Goal: Information Seeking & Learning: Learn about a topic

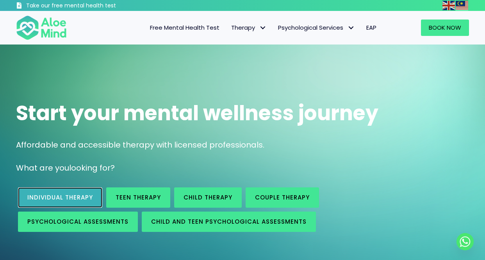
click at [65, 193] on span "Individual therapy" at bounding box center [60, 197] width 66 height 8
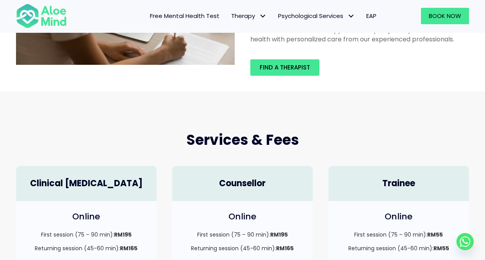
scroll to position [234, 0]
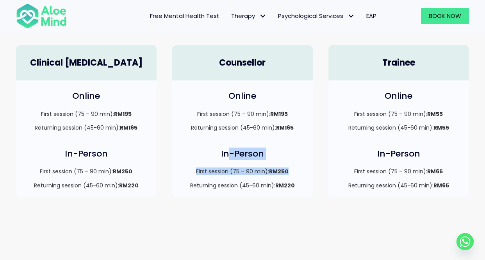
drag, startPoint x: 296, startPoint y: 164, endPoint x: 227, endPoint y: 156, distance: 69.2
click at [227, 156] on div "In-Person First session (75 – 90 min): RM250 Returning session (45-60 min): RM2…" at bounding box center [242, 168] width 141 height 57
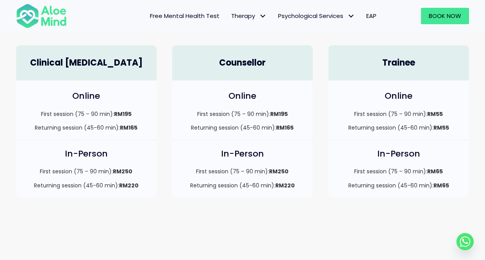
click at [346, 114] on p "First session (75 – 90 min): RM55" at bounding box center [398, 114] width 125 height 8
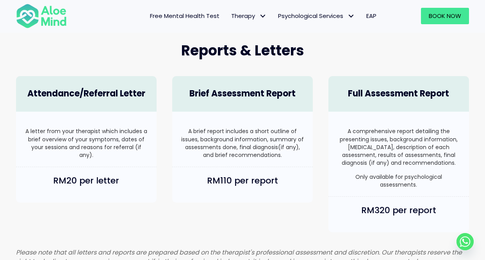
scroll to position [508, 0]
